Goal: Transaction & Acquisition: Purchase product/service

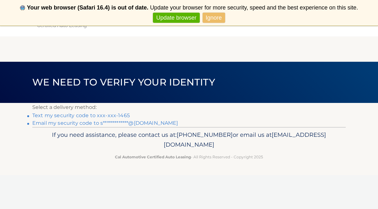
click at [98, 114] on link "Text my security code to xxx-xxx-1465" at bounding box center [80, 115] width 97 height 6
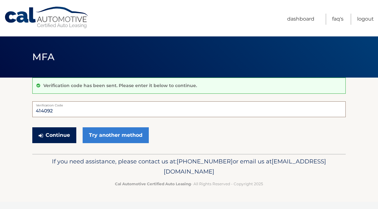
type input "414092"
click at [43, 134] on icon "submit" at bounding box center [41, 135] width 4 height 5
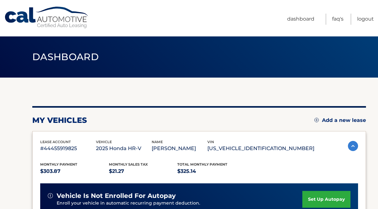
click at [287, 116] on div "my vehicles Add a new lease" at bounding box center [198, 119] width 333 height 9
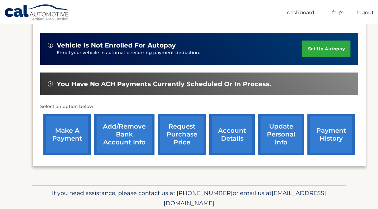
scroll to position [152, 0]
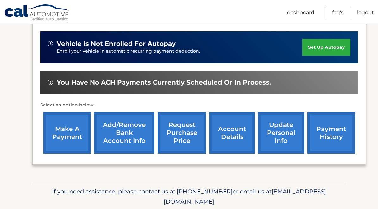
click at [50, 138] on link "make a payment" at bounding box center [66, 132] width 47 height 41
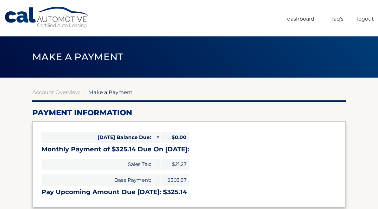
select select "ZWRiMTQ2NWEtNmNlMy00YWRmLWJjNTItNWUyYmQzZjNiMjM2"
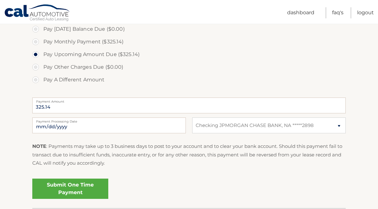
scroll to position [201, 0]
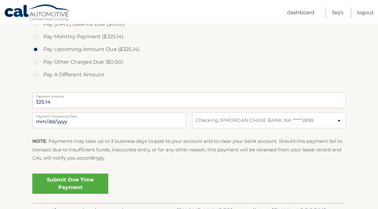
click at [89, 180] on link "Submit One Time Payment" at bounding box center [70, 183] width 76 height 20
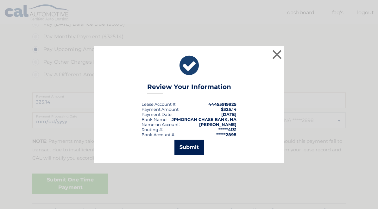
click at [195, 145] on button "Submit" at bounding box center [188, 146] width 29 height 15
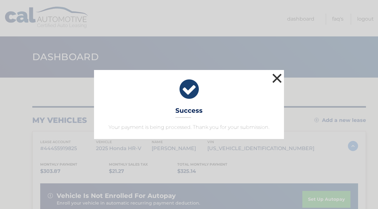
click at [274, 81] on button "×" at bounding box center [276, 78] width 13 height 13
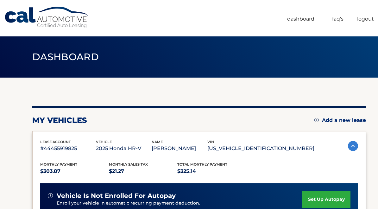
click at [313, 92] on div "my vehicles Add a new lease lease account #44455919825 vehicle 2025 Honda HR-V …" at bounding box center [198, 212] width 333 height 270
click at [359, 16] on link "Logout" at bounding box center [365, 19] width 17 height 11
